Goal: Information Seeking & Learning: Learn about a topic

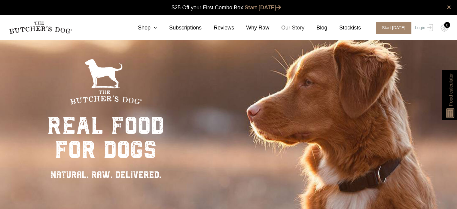
click at [291, 27] on link "Our Story" at bounding box center [286, 28] width 35 height 8
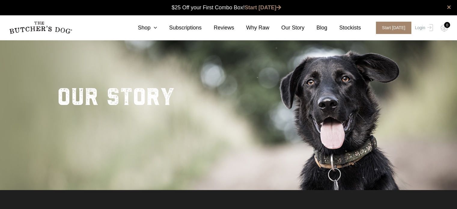
drag, startPoint x: 0, startPoint y: 0, endPoint x: 461, endPoint y: 16, distance: 461.1
